Goal: Task Accomplishment & Management: Complete application form

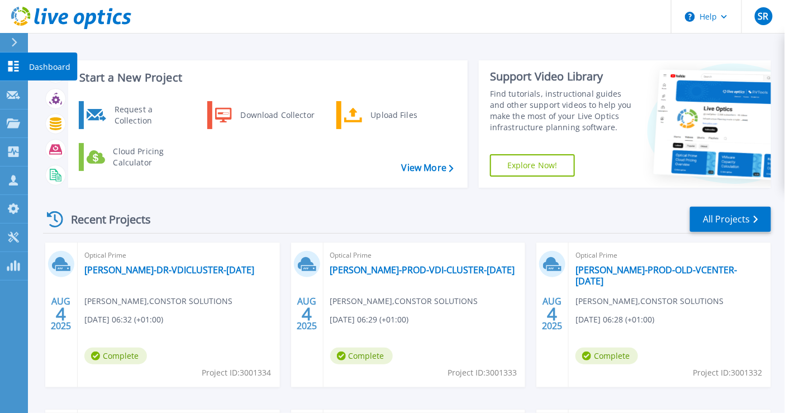
click at [8, 62] on icon at bounding box center [13, 66] width 11 height 11
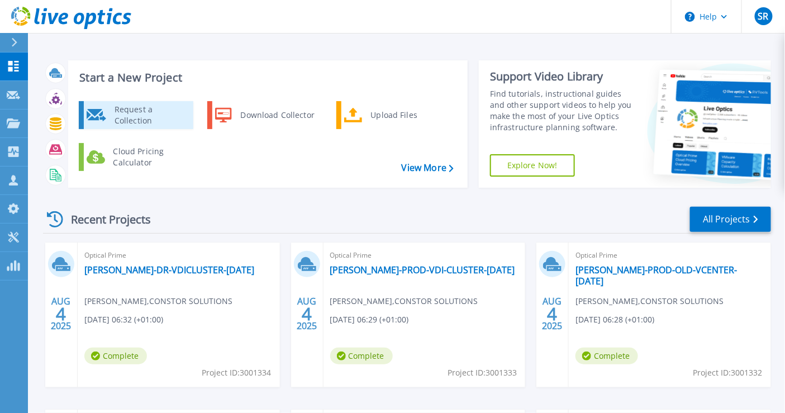
click at [158, 118] on div "Request a Collection" at bounding box center [150, 115] width 82 height 22
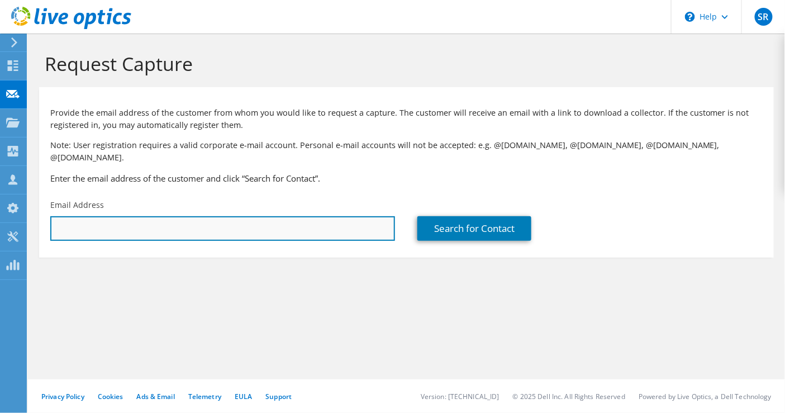
click at [127, 216] on input "text" at bounding box center [222, 228] width 345 height 25
paste input "warren.schofield@brabners.com"
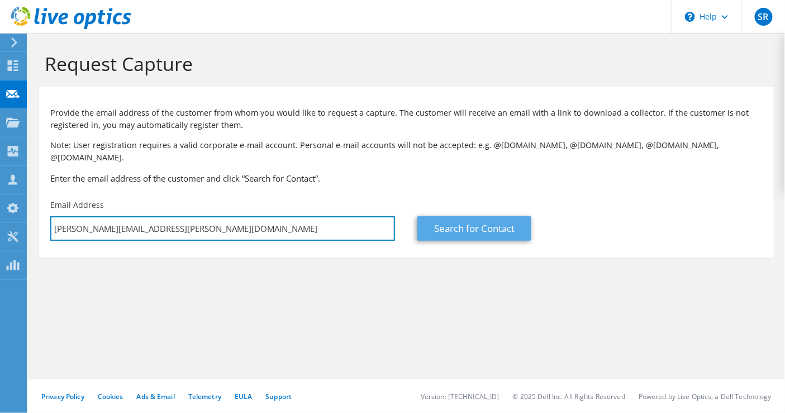
type input "warren.schofield@brabners.com"
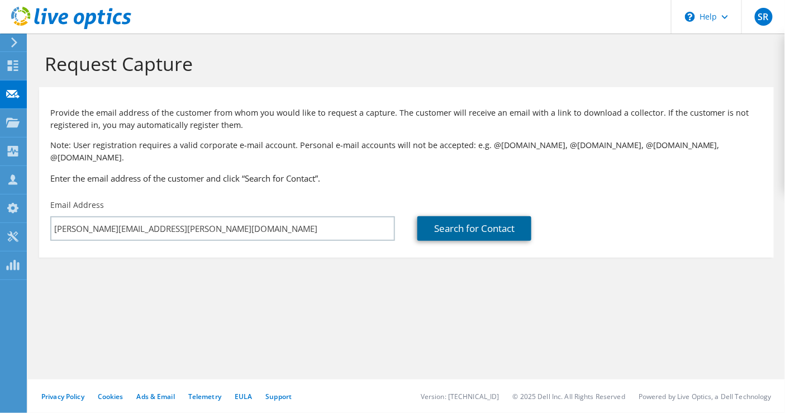
click at [470, 216] on link "Search for Contact" at bounding box center [474, 228] width 114 height 25
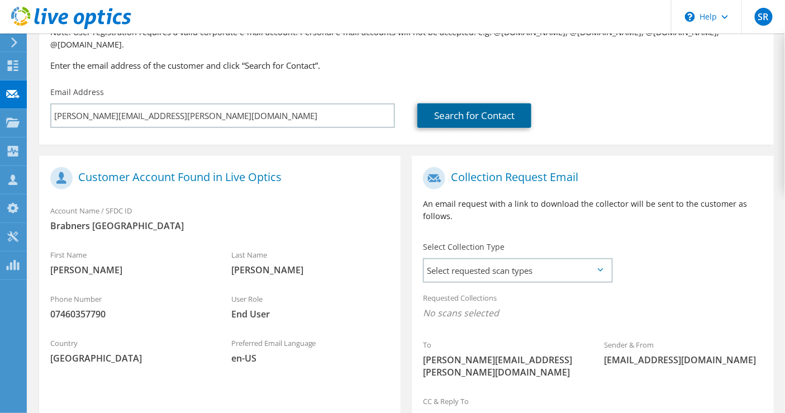
scroll to position [186, 0]
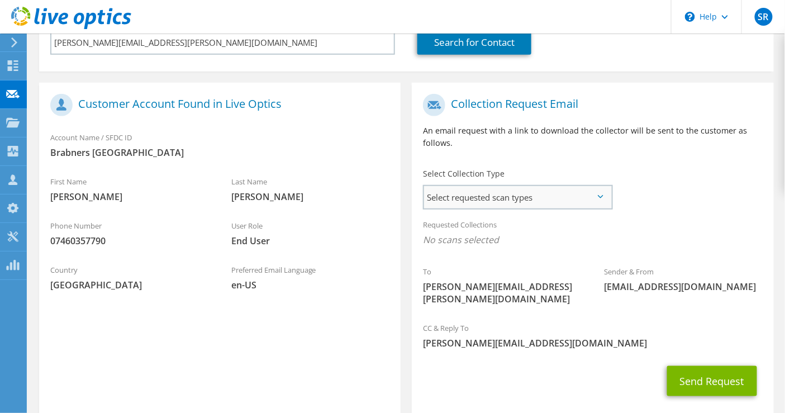
click at [532, 186] on span "Select requested scan types" at bounding box center [517, 197] width 187 height 22
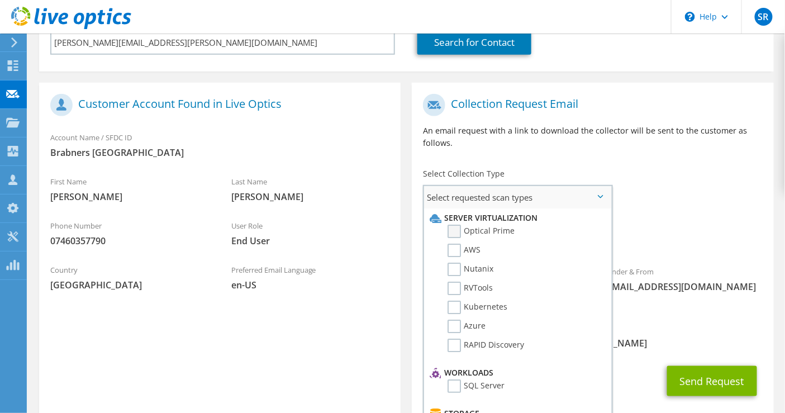
click at [493, 224] on label "Optical Prime" at bounding box center [480, 230] width 67 height 13
click at [0, 0] on input "Optical Prime" at bounding box center [0, 0] width 0 height 0
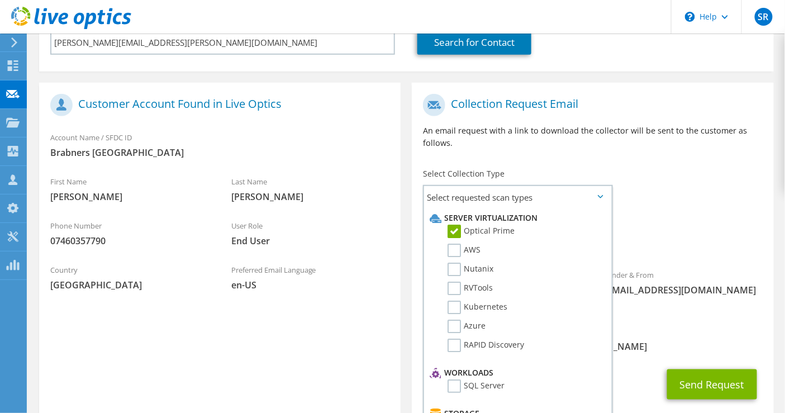
click at [347, 262] on div "Preferred Email Language en-US" at bounding box center [310, 277] width 181 height 39
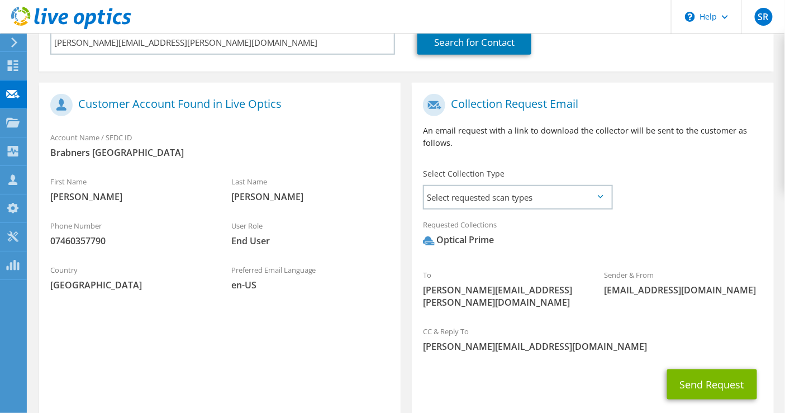
scroll to position [226, 0]
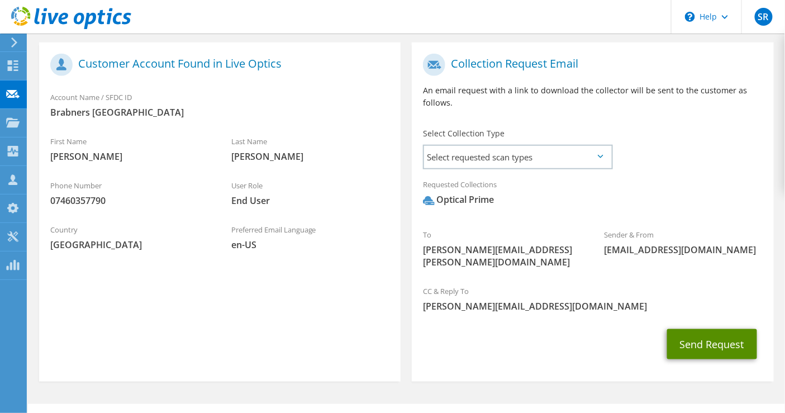
click at [726, 329] on button "Send Request" at bounding box center [712, 344] width 90 height 30
